Goal: Navigation & Orientation: Find specific page/section

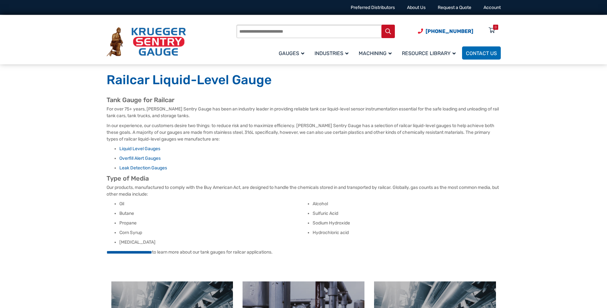
click at [250, 31] on input "Products search" at bounding box center [315, 31] width 158 height 13
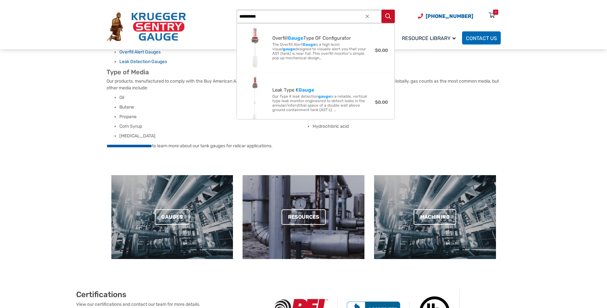
scroll to position [128, 0]
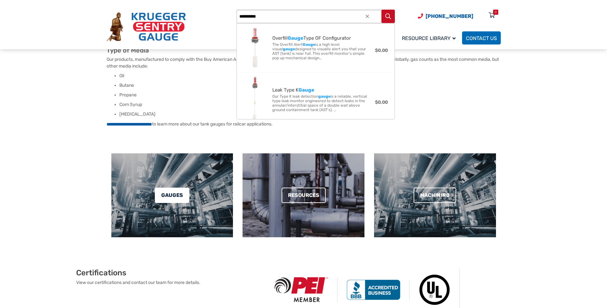
type input "*********"
click at [169, 196] on link "Gauges" at bounding box center [172, 195] width 35 height 15
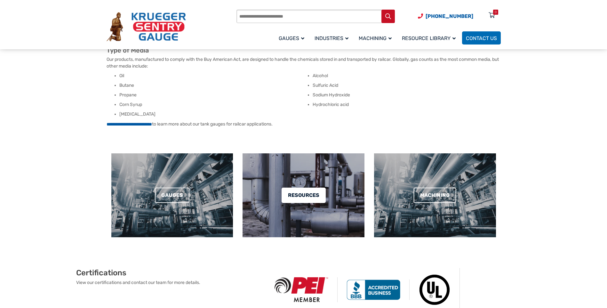
click at [311, 193] on link "Resources" at bounding box center [304, 195] width 44 height 15
click at [435, 194] on link "Machining" at bounding box center [435, 195] width 43 height 15
